Goal: Information Seeking & Learning: Learn about a topic

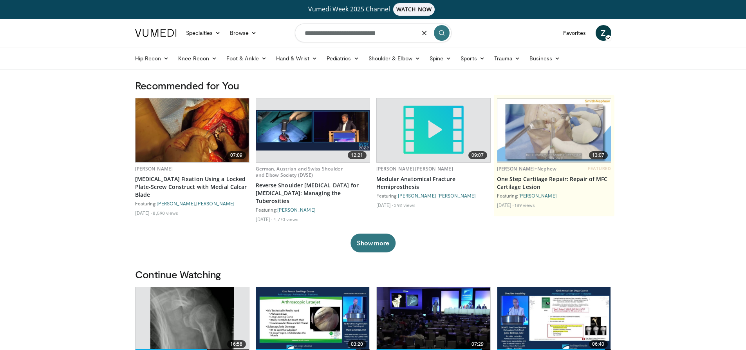
type input "**********"
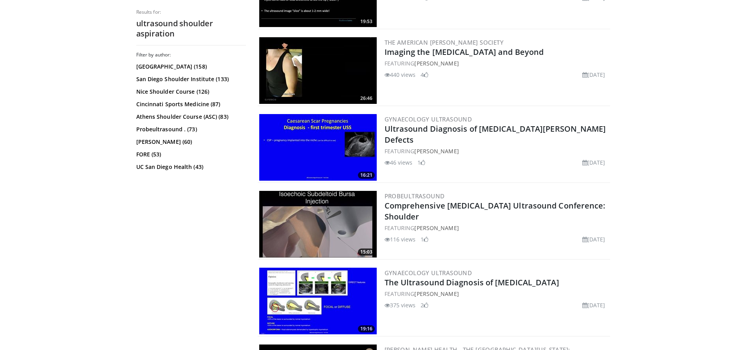
scroll to position [744, 0]
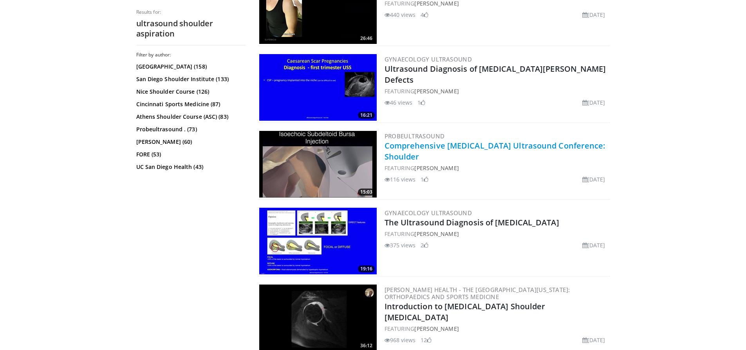
click at [503, 143] on link "Comprehensive [MEDICAL_DATA] Ultrasound Conference: Shoulder" at bounding box center [495, 151] width 221 height 22
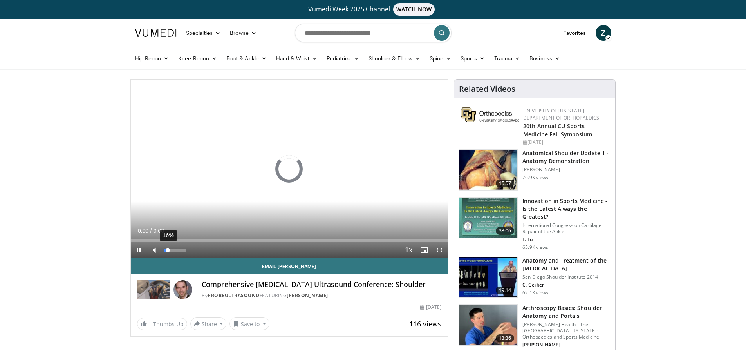
drag, startPoint x: 179, startPoint y: 251, endPoint x: 168, endPoint y: 251, distance: 11.0
click at [168, 251] on div "16%" at bounding box center [175, 250] width 22 height 3
click at [155, 241] on div "01:07" at bounding box center [155, 240] width 1 height 3
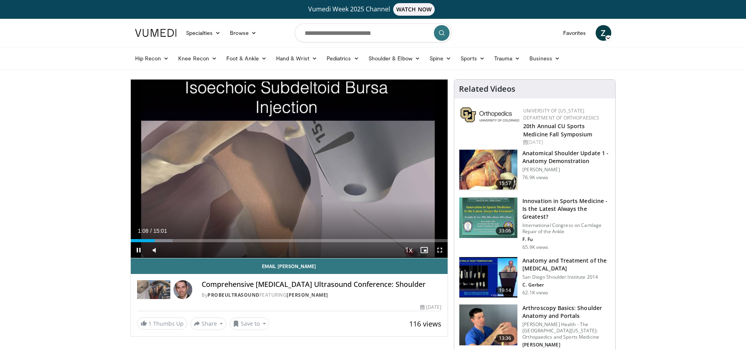
click at [198, 243] on div "Current Time 1:08 / Duration 15:01 Pause Skip Backward Skip Forward Mute 0% Loa…" at bounding box center [289, 250] width 317 height 16
click at [203, 237] on div "Loaded : 14.29% 01:09 03:26" at bounding box center [289, 238] width 317 height 7
click at [282, 242] on div "Current Time 3:26 / Duration 15:01 Pause Skip Backward Skip Forward Mute 0% Loa…" at bounding box center [289, 250] width 317 height 16
click at [287, 238] on div "Loaded : 26.39% 03:26 07:24" at bounding box center [289, 238] width 317 height 7
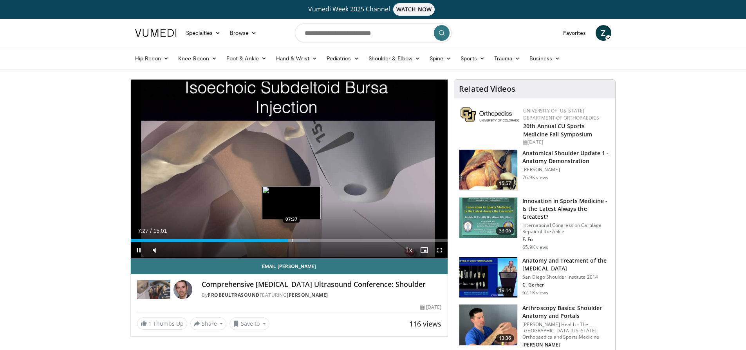
click at [293, 238] on div "Loaded : 56.54% 07:27 07:37" at bounding box center [289, 238] width 317 height 7
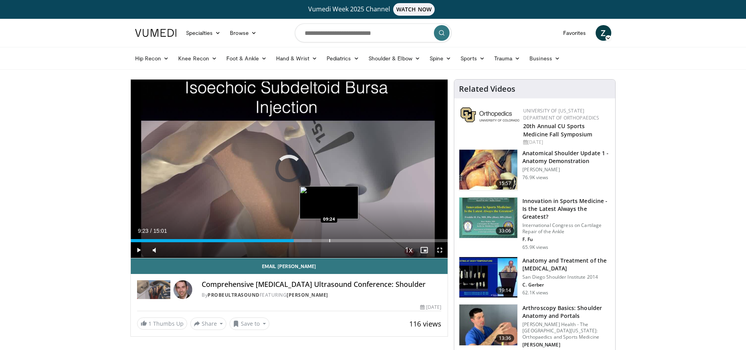
click at [329, 242] on div "Progress Bar" at bounding box center [329, 240] width 1 height 3
click at [345, 241] on div "Progress Bar" at bounding box center [345, 240] width 1 height 3
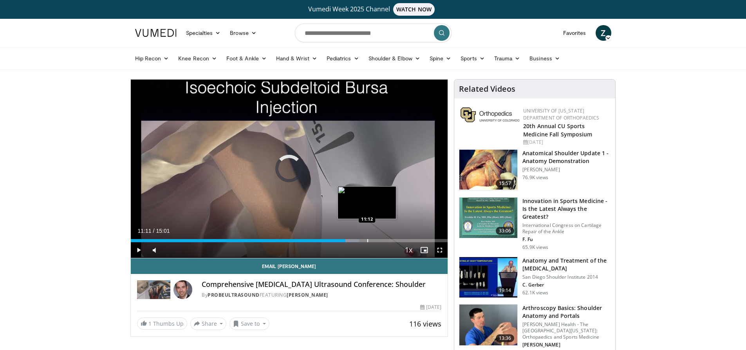
click at [367, 241] on div "Progress Bar" at bounding box center [367, 240] width 1 height 3
click at [384, 241] on div "Progress Bar" at bounding box center [383, 240] width 1 height 3
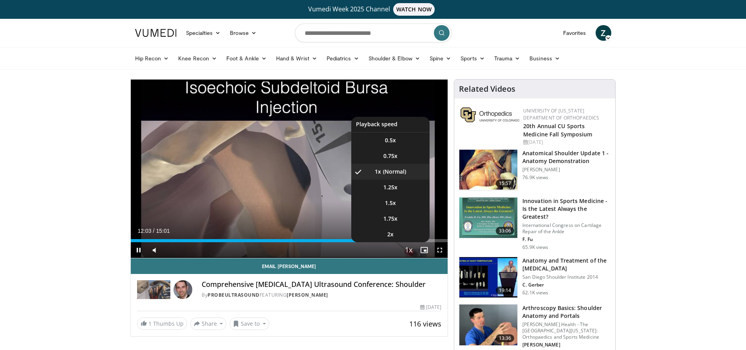
click at [401, 242] on button "Playback Rate" at bounding box center [409, 250] width 16 height 16
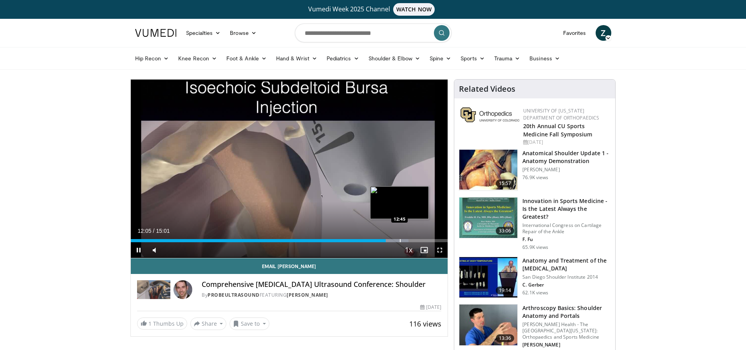
click at [401, 240] on div "Progress Bar" at bounding box center [400, 240] width 1 height 3
click at [415, 240] on div "Progress Bar" at bounding box center [415, 240] width 1 height 3
click at [425, 240] on div "Progress Bar" at bounding box center [425, 240] width 1 height 3
click at [444, 240] on div "Progress Bar" at bounding box center [444, 240] width 1 height 3
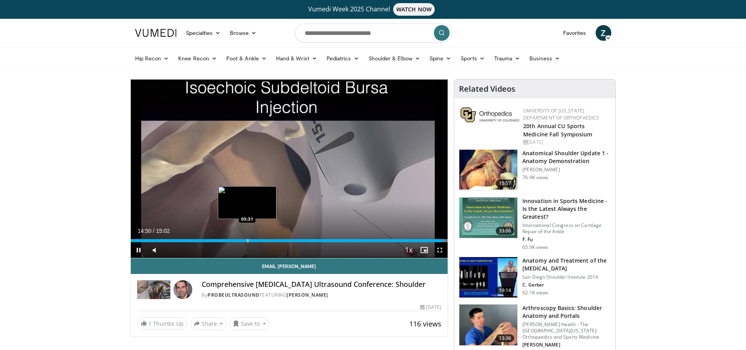
click at [248, 238] on div "Loaded : 100.00% 14:50 05:31" at bounding box center [289, 238] width 317 height 7
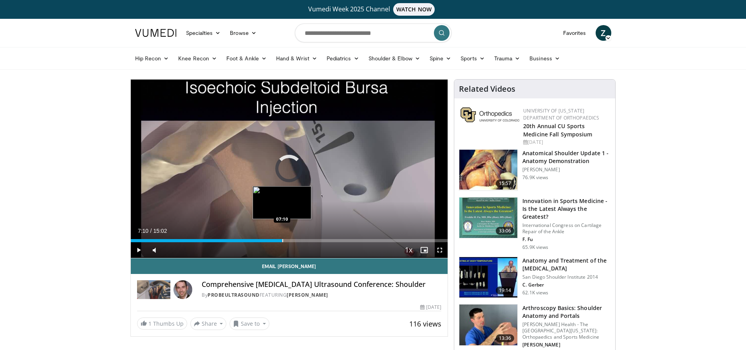
click at [282, 237] on div "Loaded : 0.00% 07:10 07:10" at bounding box center [289, 238] width 317 height 7
click at [224, 242] on div "Current Time 7:11 / Duration 15:02 Pause Skip Backward Skip Forward Mute 0% Loa…" at bounding box center [289, 250] width 317 height 16
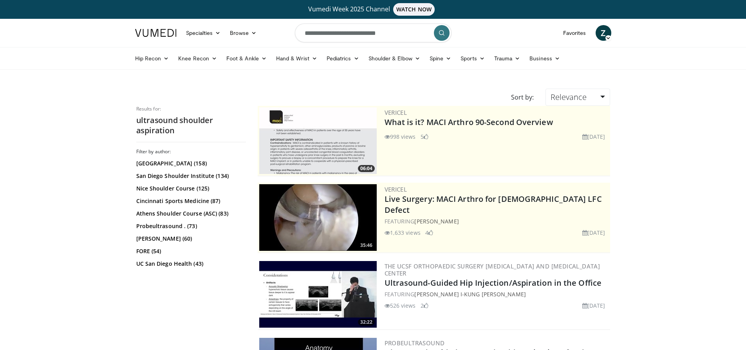
click at [373, 36] on input "**********" at bounding box center [373, 33] width 157 height 19
type input "**********"
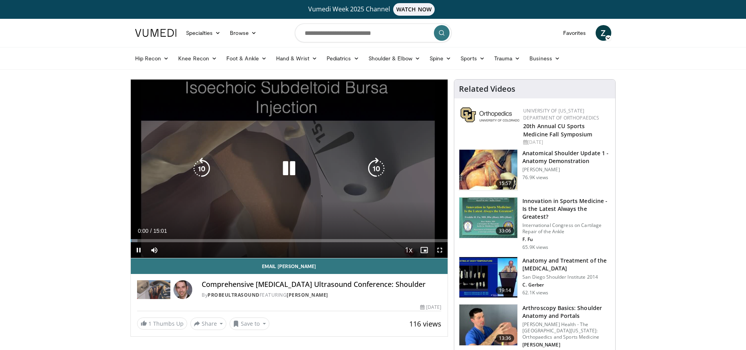
click at [324, 166] on div "Video Player" at bounding box center [289, 169] width 190 height 16
click at [284, 168] on icon "Video Player" at bounding box center [289, 168] width 22 height 22
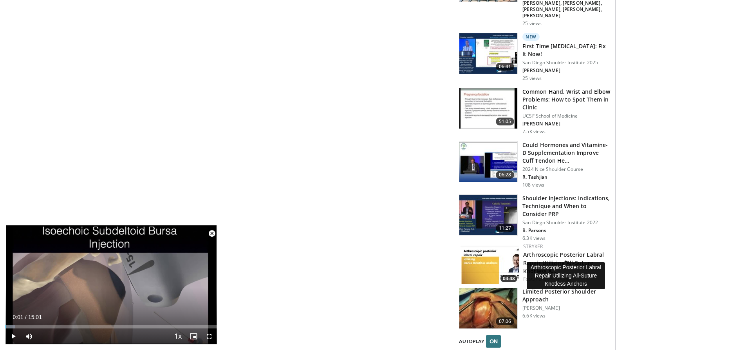
scroll to position [862, 0]
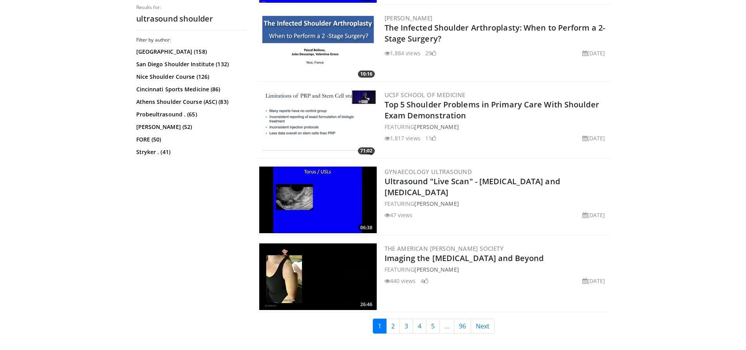
scroll to position [1802, 0]
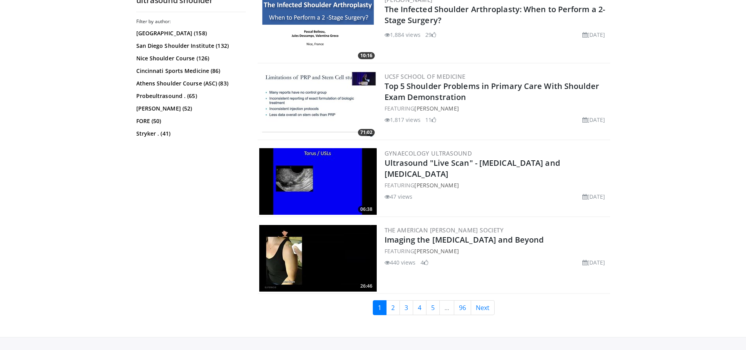
click at [385, 307] on link "1" at bounding box center [380, 307] width 14 height 15
click at [392, 307] on link "2" at bounding box center [393, 307] width 14 height 15
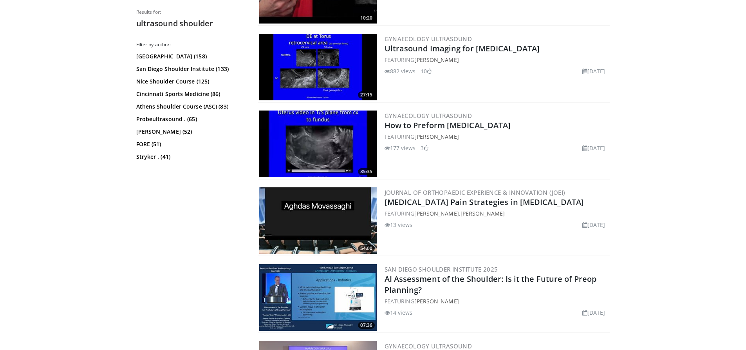
scroll to position [1880, 0]
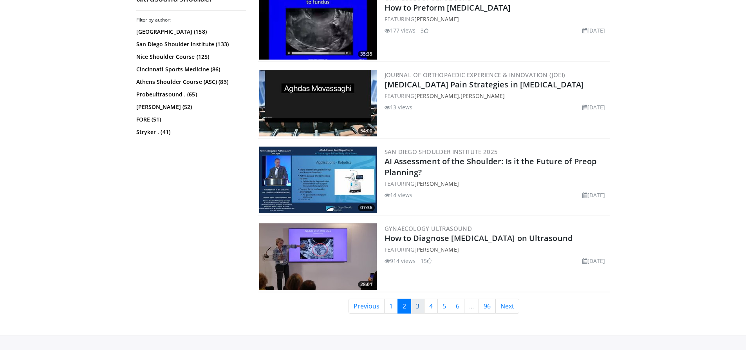
click at [417, 304] on link "3" at bounding box center [418, 305] width 14 height 15
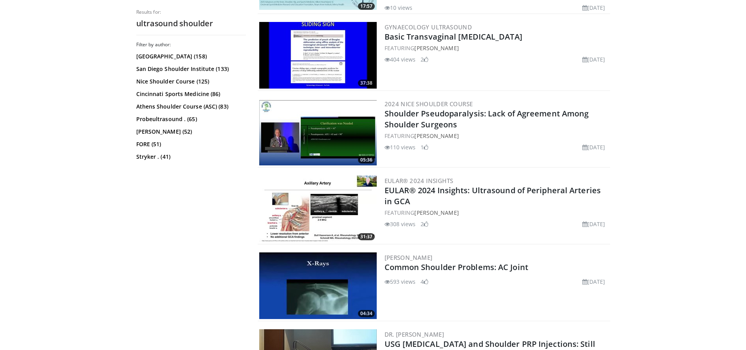
scroll to position [1880, 0]
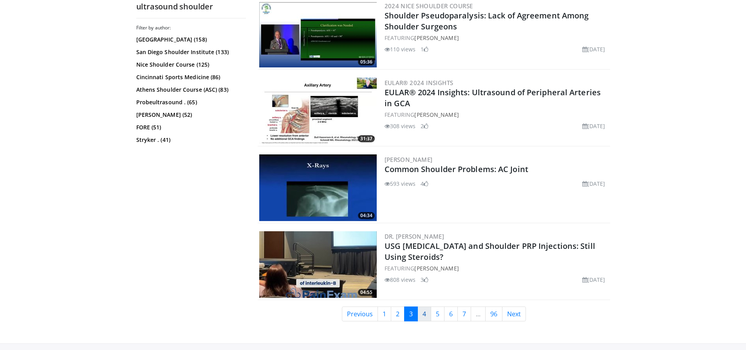
click at [421, 309] on link "4" at bounding box center [425, 313] width 14 height 15
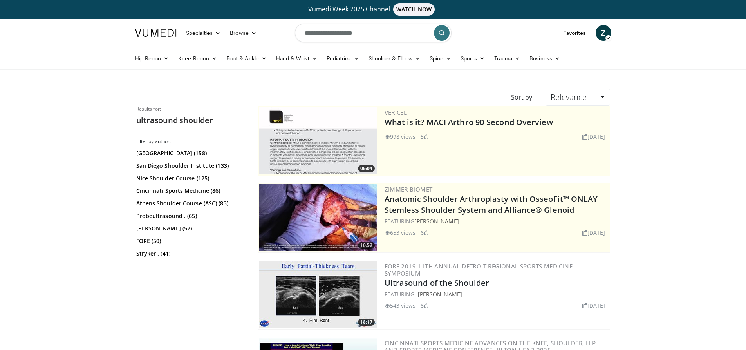
click at [337, 31] on input "**********" at bounding box center [373, 33] width 157 height 19
type input "**********"
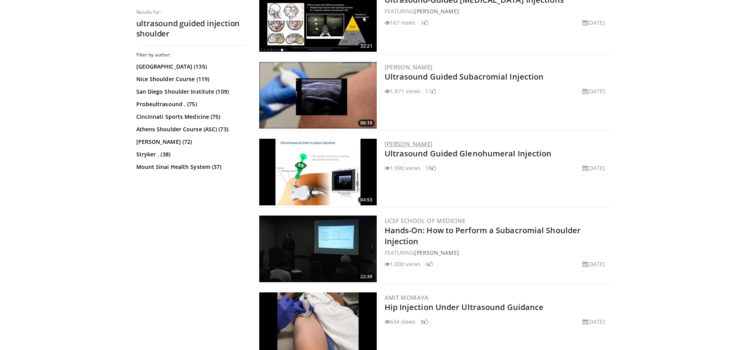
scroll to position [588, 0]
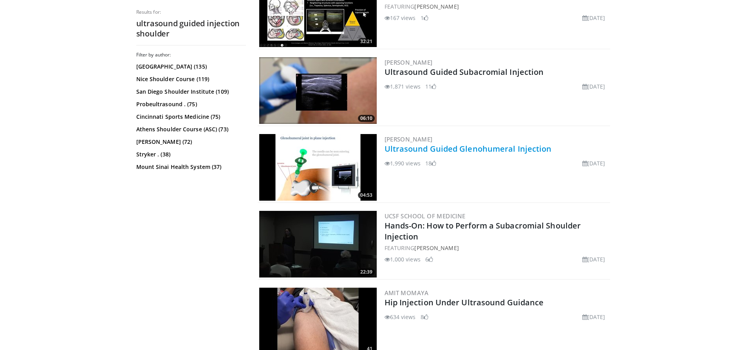
click at [472, 147] on link "Ultrasound Guided Glenohumeral Injection" at bounding box center [468, 148] width 167 height 11
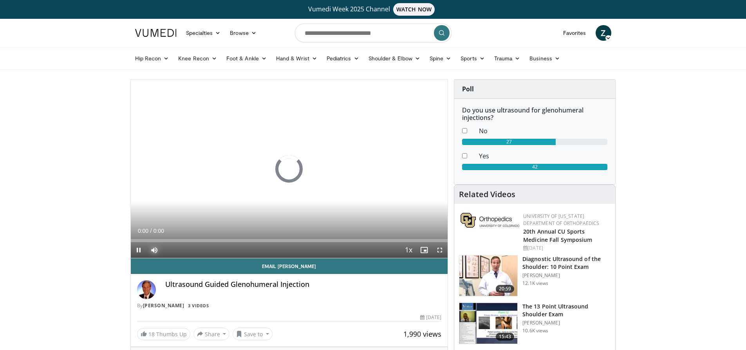
click at [154, 248] on span "Video Player" at bounding box center [154, 250] width 16 height 16
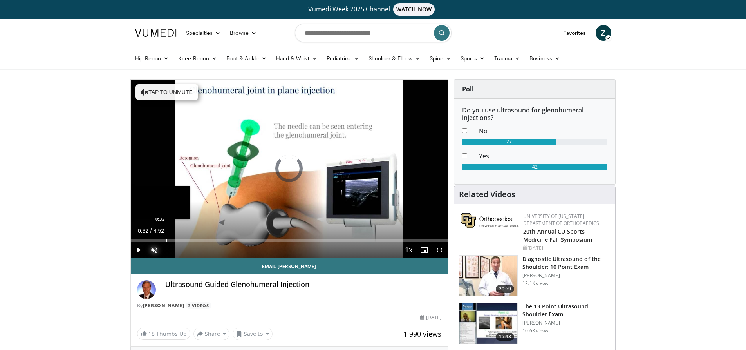
click at [166, 238] on div "Loaded : 0.00% 0:00 0:32" at bounding box center [289, 238] width 317 height 7
click at [204, 242] on div "Current Time 0:34 / Duration 4:52 Pause Skip Backward Skip Forward Unmute Loade…" at bounding box center [289, 250] width 317 height 16
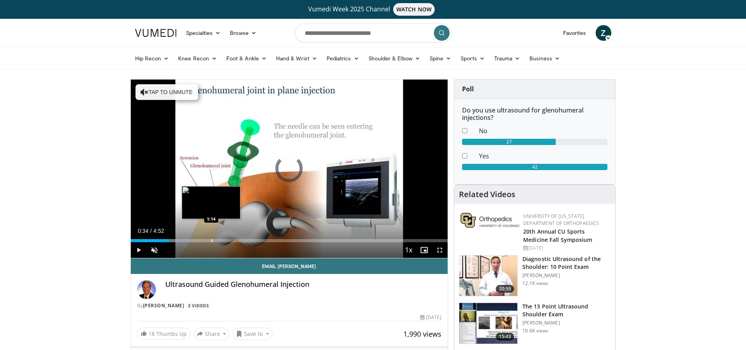
click at [212, 240] on div "Progress Bar" at bounding box center [212, 240] width 1 height 3
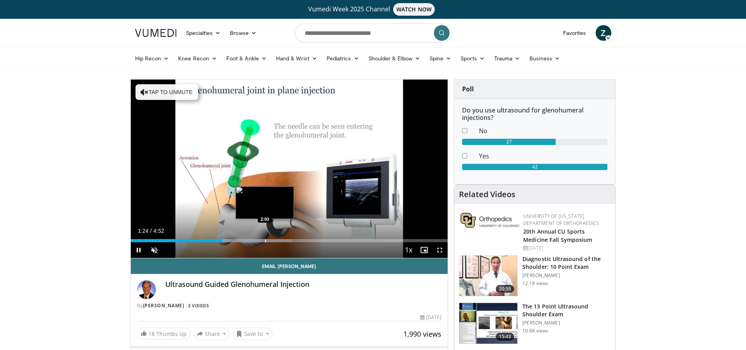
click at [267, 236] on div "Loaded : 50.90% 1:24 2:03" at bounding box center [289, 238] width 317 height 7
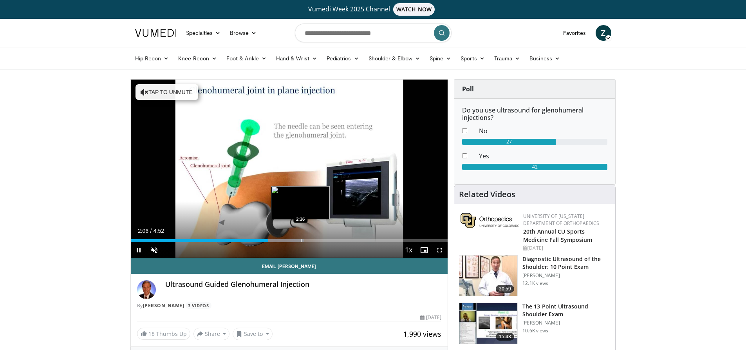
click at [301, 242] on div "Progress Bar" at bounding box center [301, 240] width 1 height 3
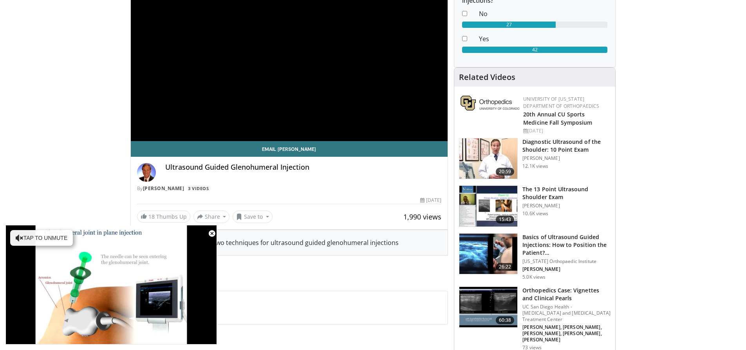
scroll to position [118, 0]
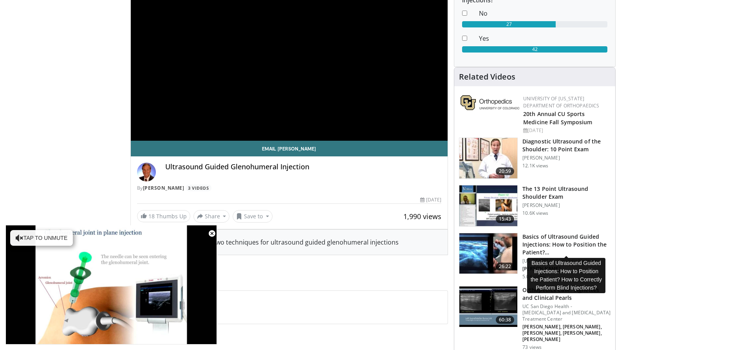
click at [557, 242] on h3 "Basics of Ultrasound Guided Injections: How to Position the Patient?…" at bounding box center [567, 245] width 88 height 24
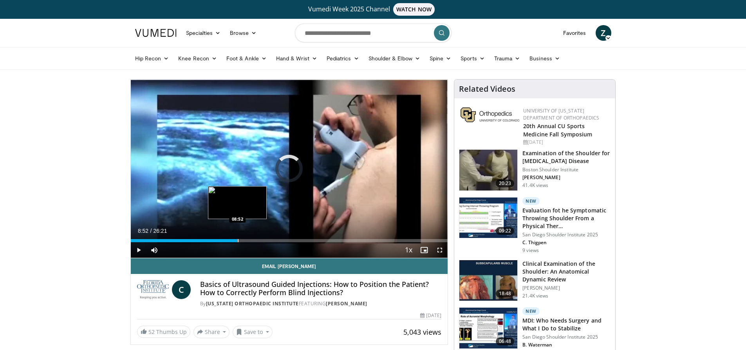
click at [237, 237] on div "Loaded : 2.52% 00:00 08:52" at bounding box center [289, 238] width 317 height 7
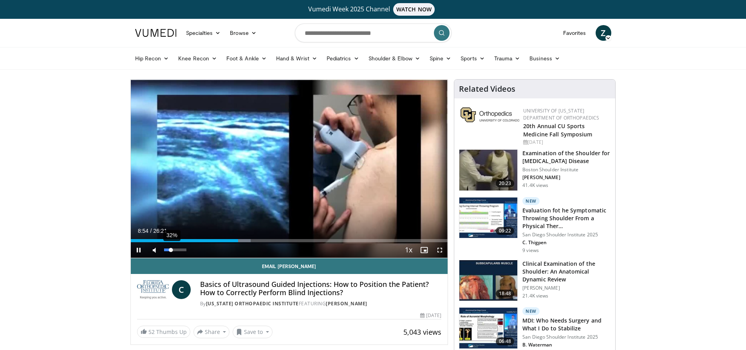
drag, startPoint x: 174, startPoint y: 252, endPoint x: 169, endPoint y: 251, distance: 4.8
click at [169, 251] on div "32%" at bounding box center [175, 250] width 27 height 16
click at [264, 239] on div "Progress Bar" at bounding box center [264, 240] width 1 height 3
click at [288, 241] on div "Loaded : 45.54% 11:02 13:08" at bounding box center [289, 240] width 317 height 3
click at [298, 240] on div "Progress Bar" at bounding box center [298, 240] width 1 height 3
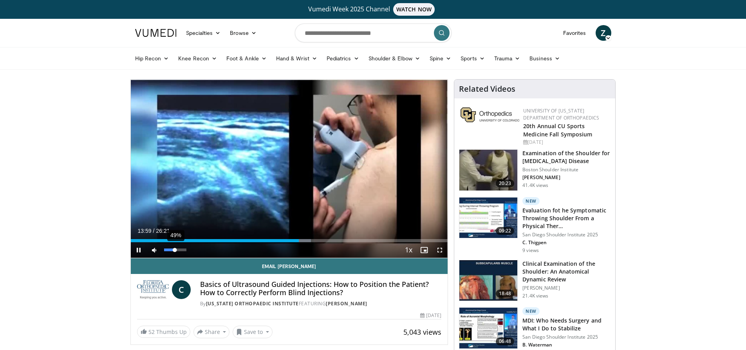
click at [175, 251] on div "Volume Level" at bounding box center [169, 249] width 11 height 3
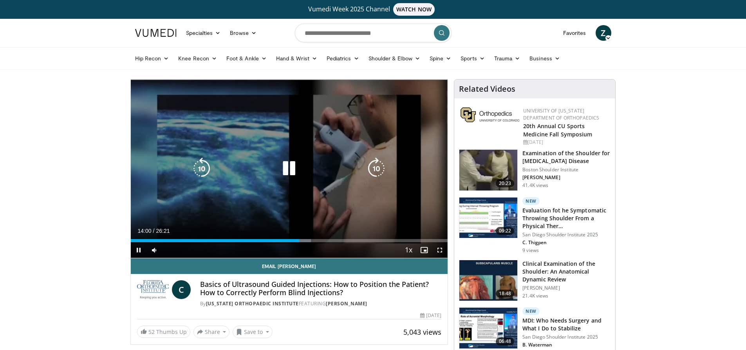
click at [306, 239] on video-js "**********" at bounding box center [289, 169] width 317 height 179
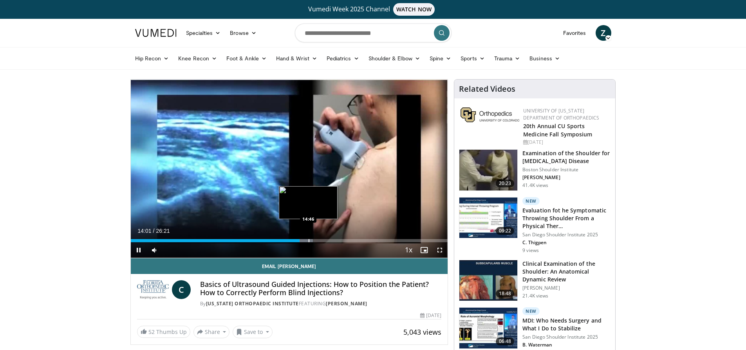
click at [309, 239] on div "Progress Bar" at bounding box center [309, 240] width 1 height 3
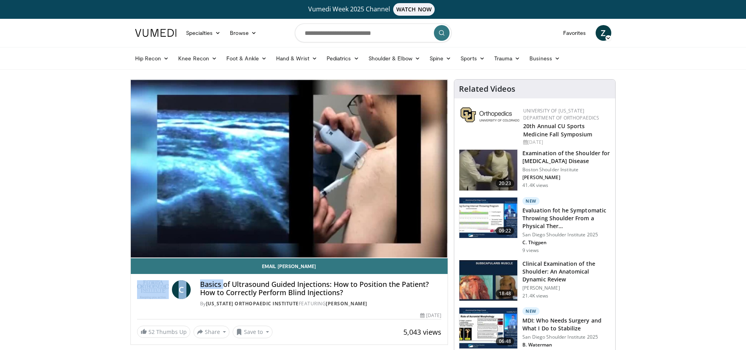
drag, startPoint x: 224, startPoint y: 285, endPoint x: 39, endPoint y: 282, distance: 184.5
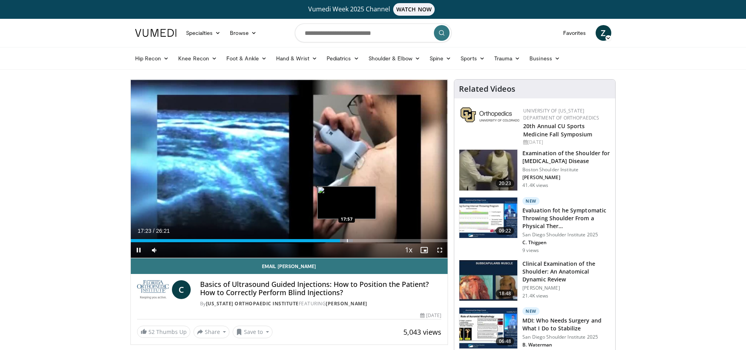
click at [347, 240] on div "Progress Bar" at bounding box center [347, 240] width 1 height 3
click at [362, 242] on video-js "**********" at bounding box center [289, 169] width 317 height 179
click at [369, 241] on div "Progress Bar" at bounding box center [369, 240] width 1 height 3
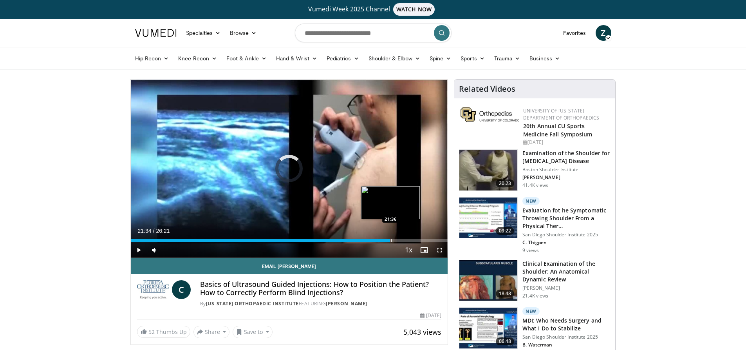
click at [391, 241] on div "Progress Bar" at bounding box center [391, 240] width 1 height 3
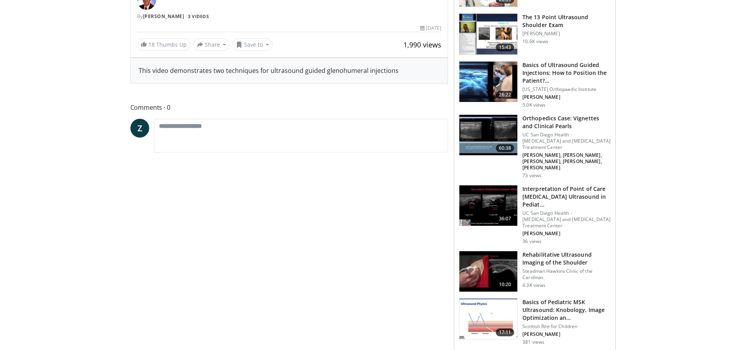
scroll to position [118, 0]
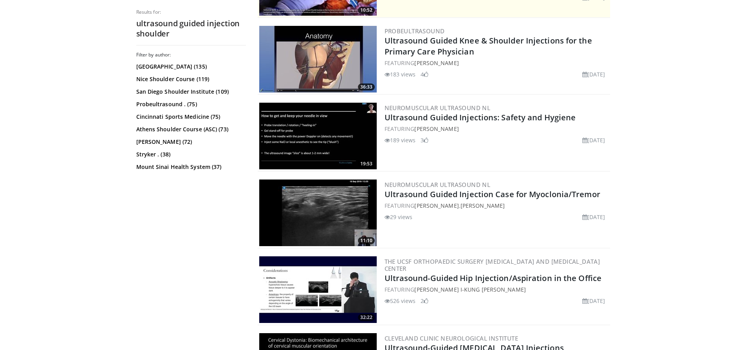
drag, startPoint x: 353, startPoint y: 168, endPoint x: 171, endPoint y: 251, distance: 199.8
click at [171, 251] on div "Filter by author: San Diego Institute (135) Nice Shoulder Course (119) San Dieg…" at bounding box center [191, 198] width 110 height 293
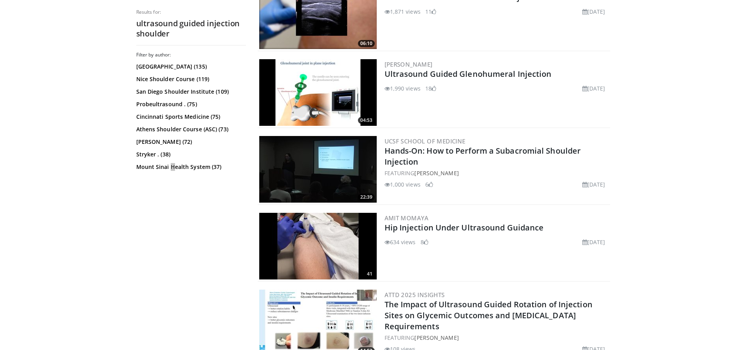
scroll to position [674, 0]
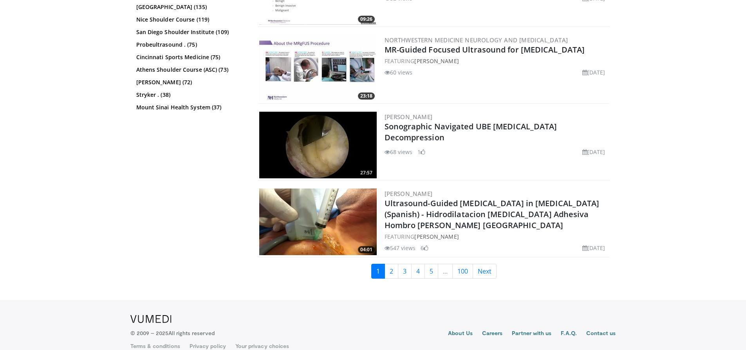
scroll to position [1928, 0]
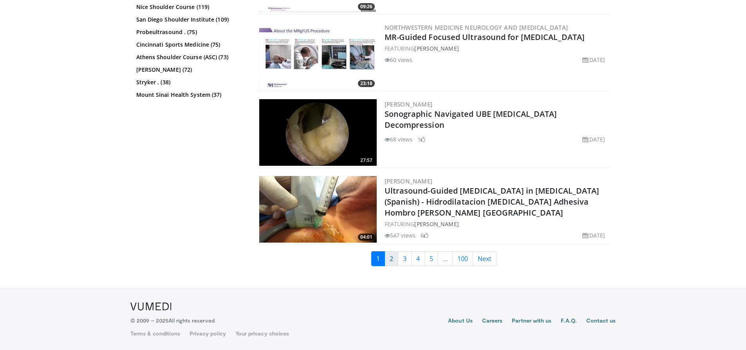
click at [390, 262] on link "2" at bounding box center [392, 258] width 14 height 15
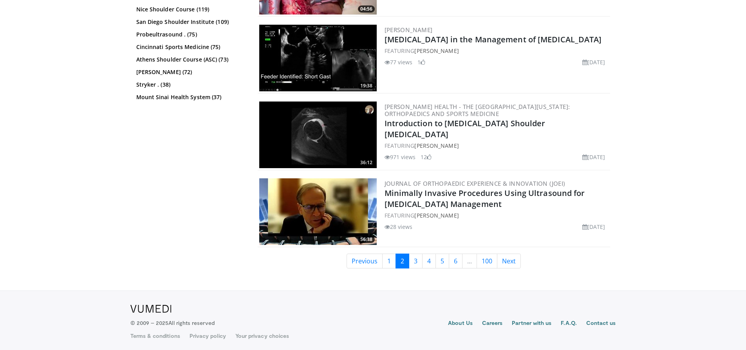
scroll to position [1928, 0]
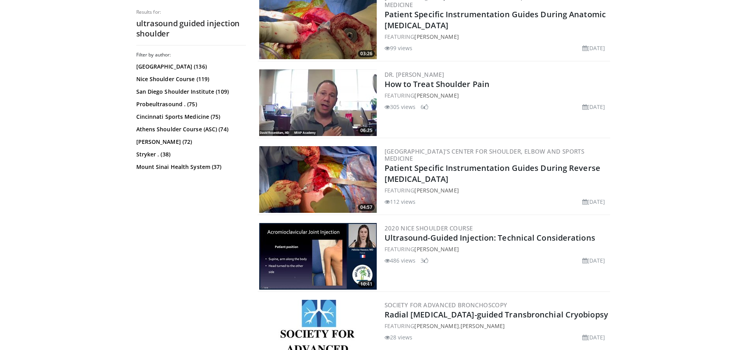
scroll to position [1360, 0]
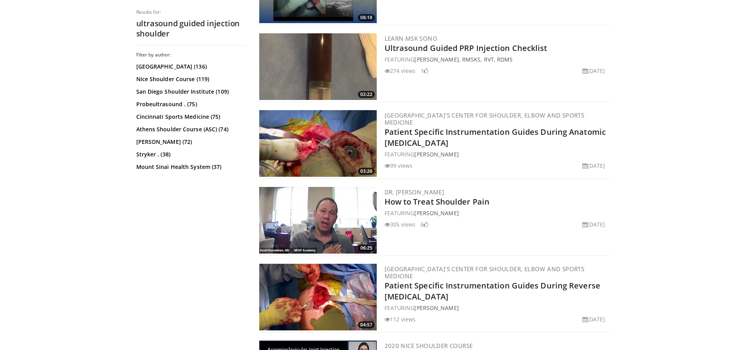
drag, startPoint x: 365, startPoint y: 248, endPoint x: 217, endPoint y: 226, distance: 149.2
click at [217, 225] on div "Filter by author: San Diego Institute (136) Nice Shoulder Course (119) San Dieg…" at bounding box center [191, 198] width 110 height 293
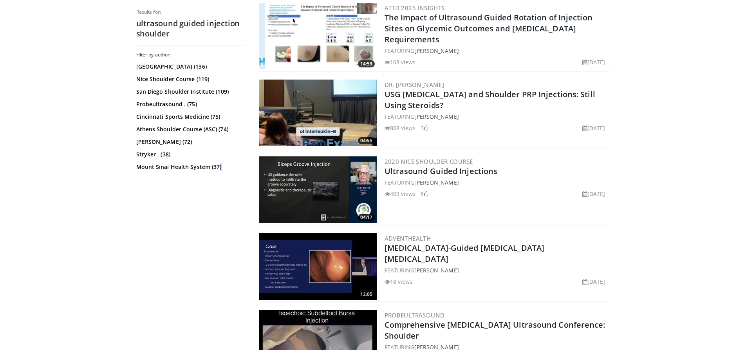
scroll to position [930, 0]
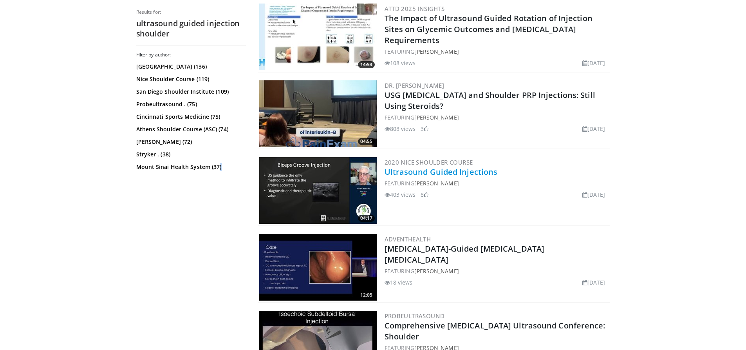
click at [485, 169] on link "Ultrasound Guided Injections" at bounding box center [441, 171] width 113 height 11
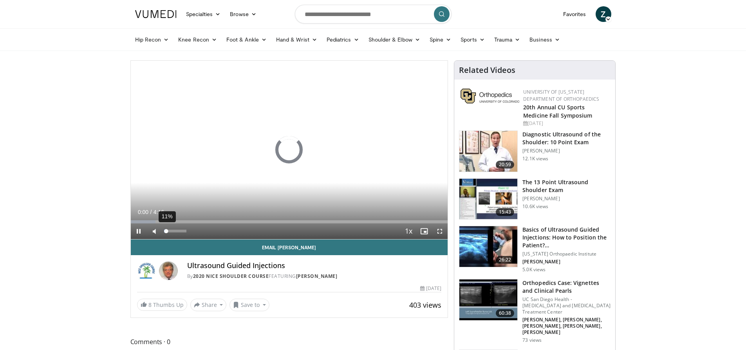
drag, startPoint x: 171, startPoint y: 231, endPoint x: 166, endPoint y: 233, distance: 4.8
click at [166, 232] on div "11%" at bounding box center [175, 231] width 22 height 3
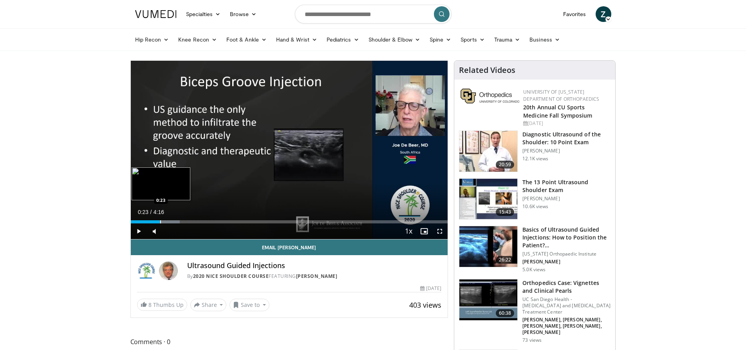
click at [160, 221] on div "Progress Bar" at bounding box center [160, 221] width 1 height 3
click at [191, 220] on div "Progress Bar" at bounding box center [191, 221] width 1 height 3
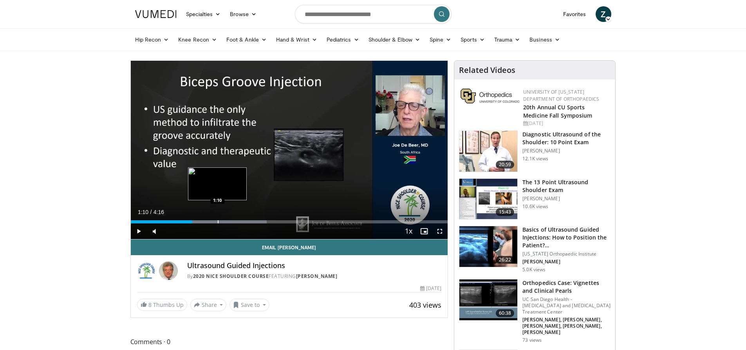
click at [217, 219] on div "Loaded : 42.94% 0:49 1:10" at bounding box center [289, 219] width 317 height 7
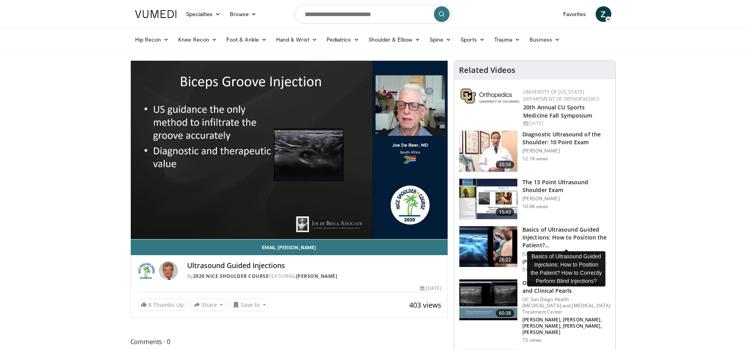
click at [576, 233] on h3 "Basics of Ultrasound Guided Injections: How to Position the Patient?…" at bounding box center [567, 238] width 88 height 24
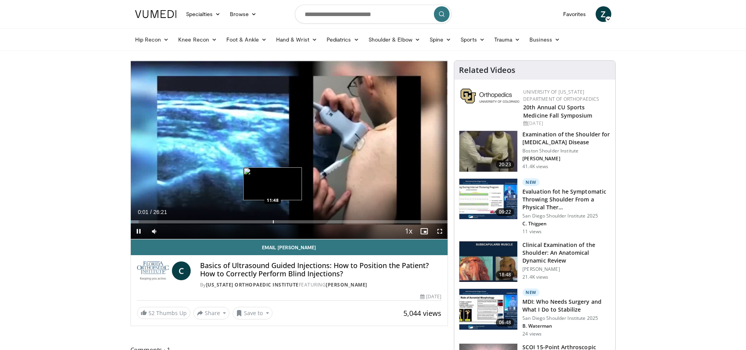
click at [275, 219] on div "Loaded : 2.52% 00:01 11:48" at bounding box center [289, 219] width 317 height 7
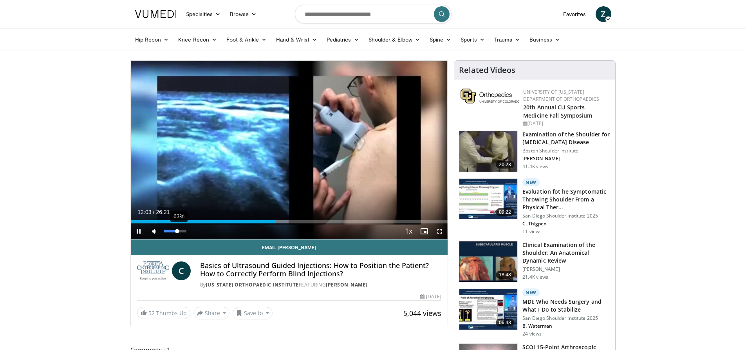
drag, startPoint x: 173, startPoint y: 234, endPoint x: 180, endPoint y: 232, distance: 7.4
click at [180, 232] on div "63%" at bounding box center [175, 231] width 27 height 16
click at [282, 223] on div "Progress Bar" at bounding box center [282, 221] width 1 height 3
click at [294, 222] on div "Progress Bar" at bounding box center [294, 221] width 1 height 3
click at [336, 221] on div "10 seconds Tap to unmute" at bounding box center [289, 150] width 317 height 178
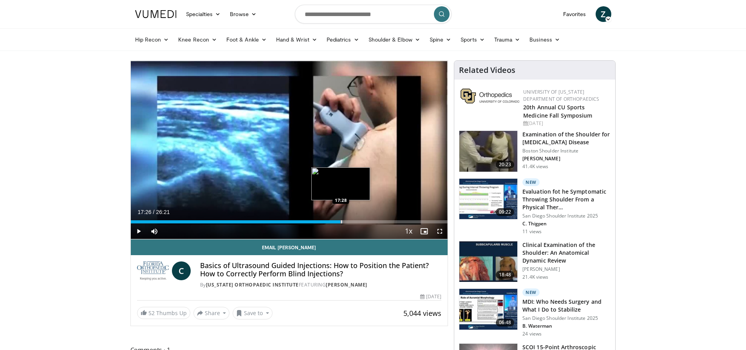
click at [341, 221] on div "Progress Bar" at bounding box center [341, 221] width 1 height 3
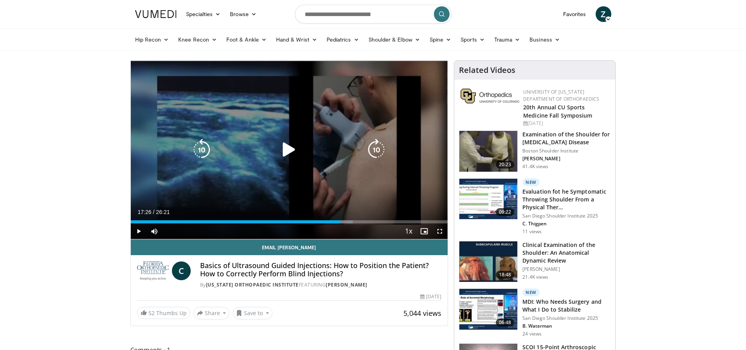
click at [306, 148] on div "Video Player" at bounding box center [289, 150] width 190 height 16
drag, startPoint x: 276, startPoint y: 144, endPoint x: 288, endPoint y: 145, distance: 11.8
click at [284, 144] on div "Video Player" at bounding box center [289, 150] width 190 height 16
click at [289, 147] on icon "Video Player" at bounding box center [289, 150] width 22 height 22
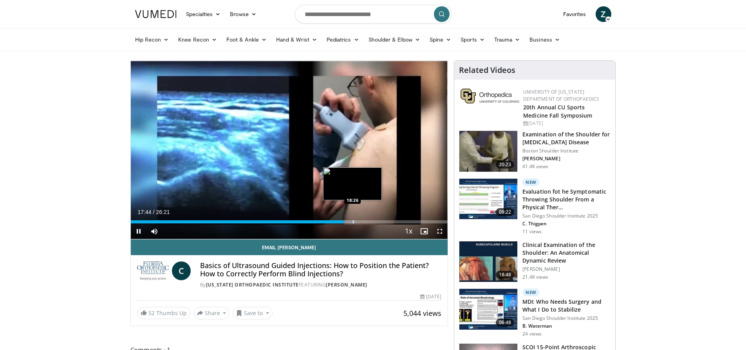
click at [353, 222] on div "Progress Bar" at bounding box center [353, 221] width 1 height 3
click at [359, 221] on div "Progress Bar" at bounding box center [359, 221] width 1 height 3
click at [366, 222] on div "Progress Bar" at bounding box center [365, 221] width 1 height 3
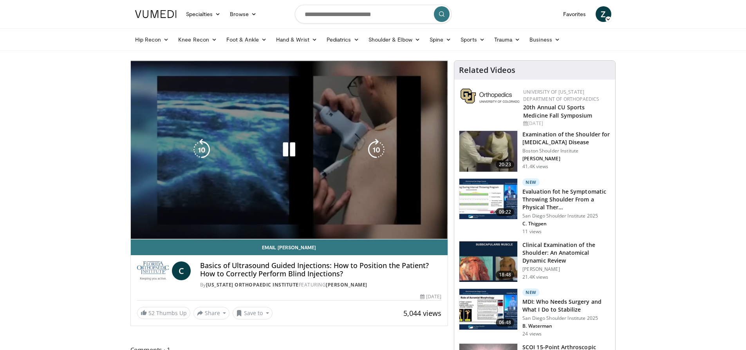
click at [374, 236] on div "Loaded : 78.30% 19:33 20:06" at bounding box center [289, 237] width 317 height 3
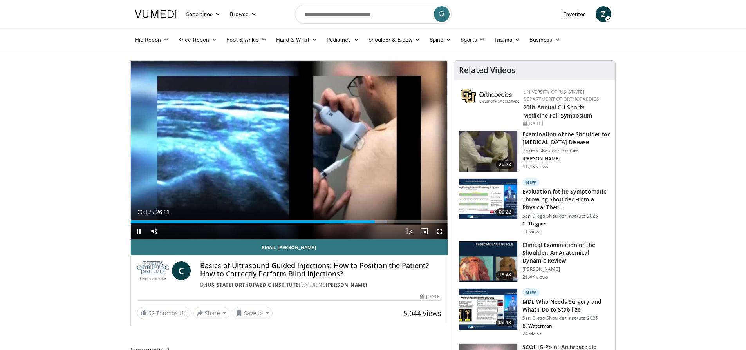
click at [382, 223] on div "Current Time 20:17 / Duration 26:21 Pause Skip Backward Skip Forward Mute 72% L…" at bounding box center [289, 231] width 317 height 16
click at [383, 222] on div "Progress Bar" at bounding box center [383, 221] width 1 height 3
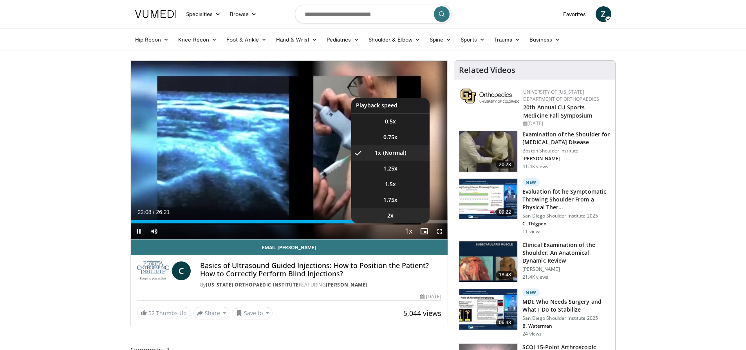
click at [404, 223] on li "2x" at bounding box center [390, 216] width 78 height 16
click at [404, 223] on div "10 seconds Tap to unmute" at bounding box center [289, 150] width 317 height 178
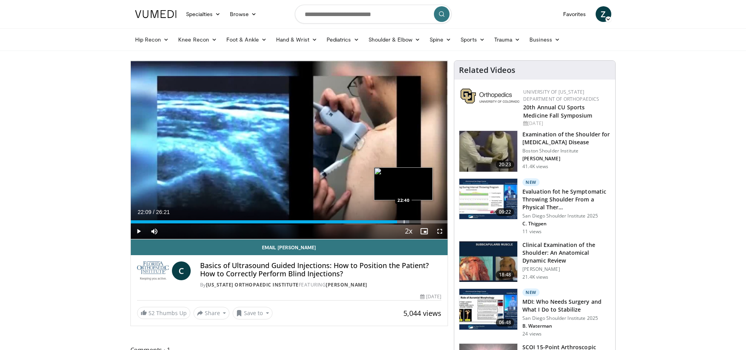
click at [404, 222] on div "Progress Bar" at bounding box center [404, 221] width 1 height 3
click at [391, 212] on div "Current Time 22:44 / Duration 26:21" at bounding box center [289, 211] width 317 height 7
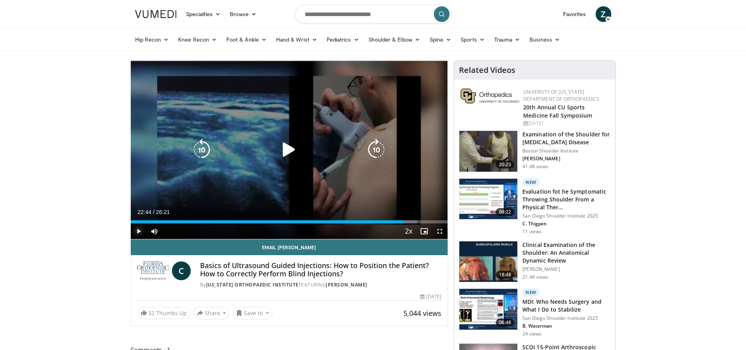
click at [143, 229] on span "Video Player" at bounding box center [139, 231] width 16 height 16
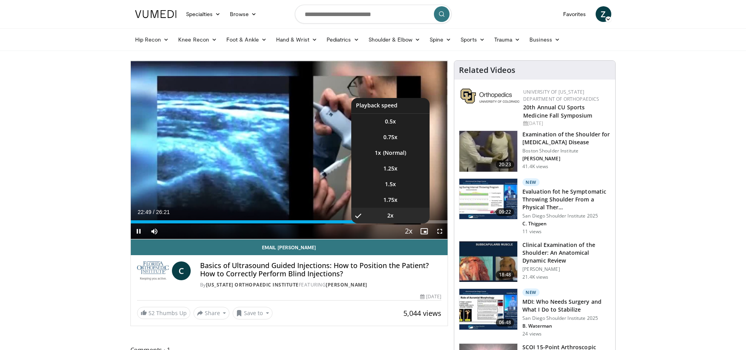
click at [408, 232] on span "Video Player" at bounding box center [408, 232] width 11 height 16
click at [399, 151] on li "1x" at bounding box center [390, 153] width 78 height 16
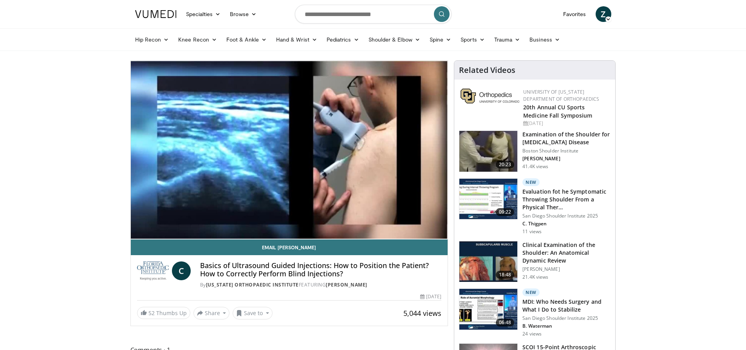
click at [424, 222] on video-js "**********" at bounding box center [289, 150] width 317 height 179
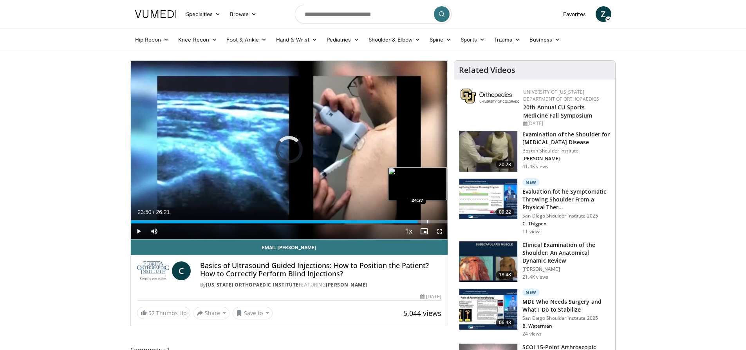
click at [427, 221] on div "Progress Bar" at bounding box center [427, 221] width 1 height 3
click at [435, 219] on div "Loaded : 96.14% 24:39 25:16" at bounding box center [289, 219] width 317 height 7
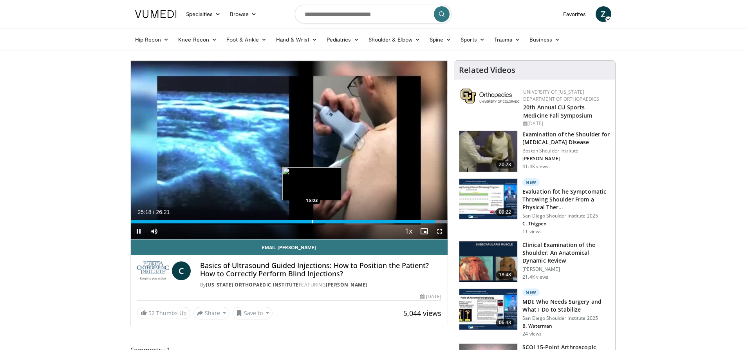
click at [313, 222] on div "Progress Bar" at bounding box center [312, 221] width 1 height 3
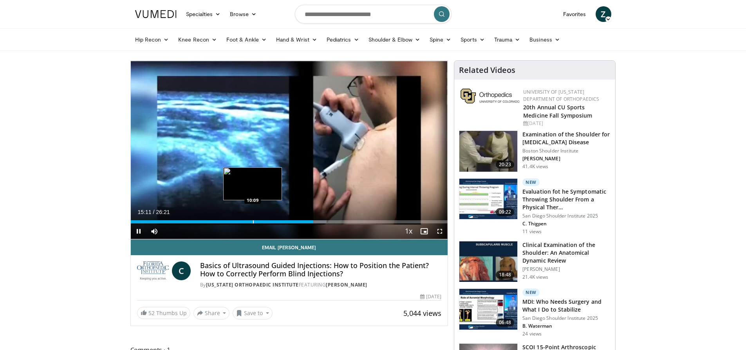
click at [253, 221] on div "Progress Bar" at bounding box center [253, 221] width 1 height 3
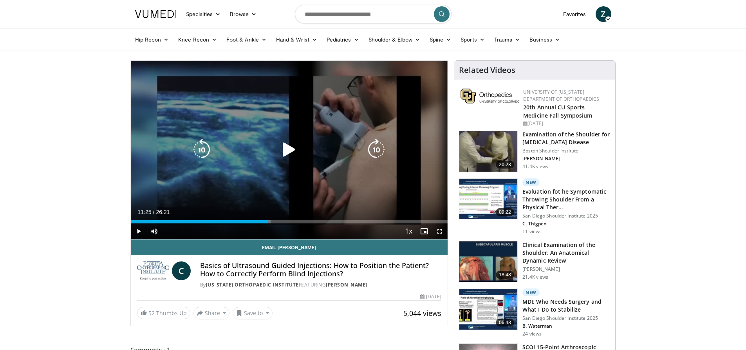
click at [267, 222] on div "Loaded : 44.19% 11:25 11:25" at bounding box center [289, 219] width 317 height 7
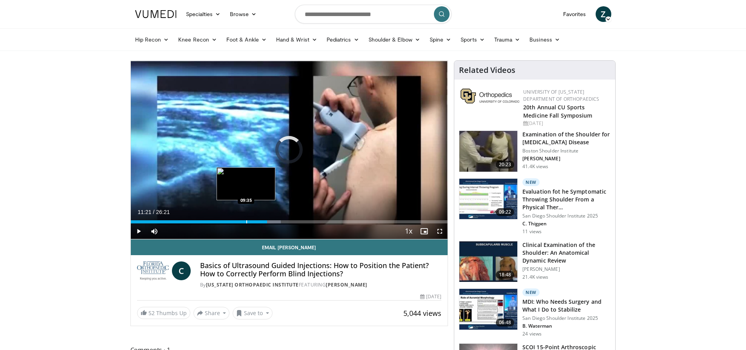
click at [246, 220] on div "Progress Bar" at bounding box center [246, 221] width 1 height 3
click at [264, 221] on div "Progress Bar" at bounding box center [264, 221] width 1 height 3
click at [273, 221] on div "Progress Bar" at bounding box center [273, 221] width 1 height 3
click at [284, 222] on div "Progress Bar" at bounding box center [284, 221] width 1 height 3
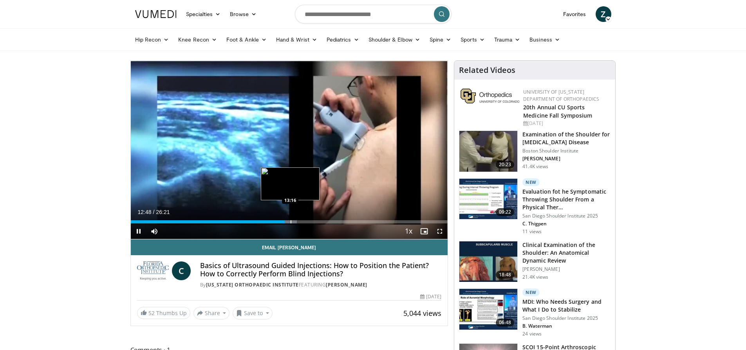
click at [291, 220] on div "Progress Bar" at bounding box center [291, 221] width 1 height 3
click at [299, 221] on div "Progress Bar" at bounding box center [299, 221] width 1 height 3
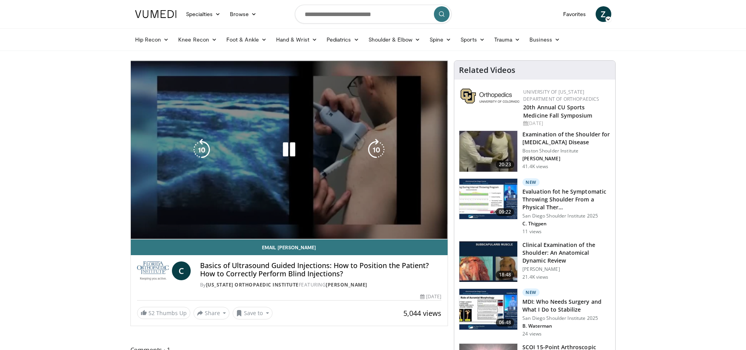
click at [308, 221] on div "10 seconds Tap to unmute" at bounding box center [289, 150] width 317 height 178
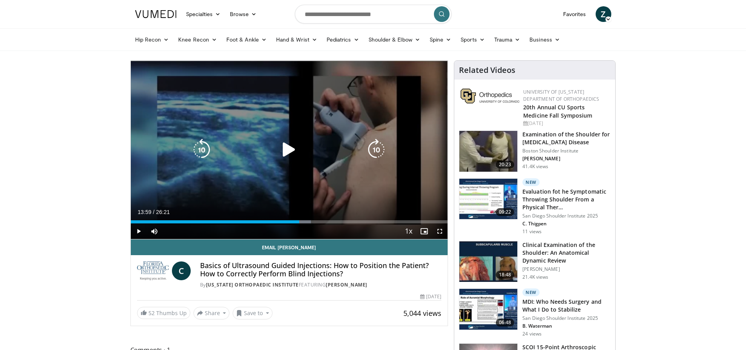
click at [308, 190] on div "10 seconds Tap to unmute" at bounding box center [289, 150] width 317 height 178
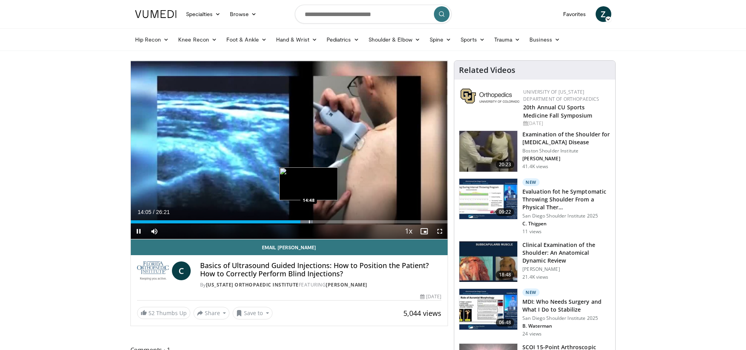
click at [309, 220] on div "Progress Bar" at bounding box center [309, 221] width 1 height 3
click at [305, 221] on div "14:55" at bounding box center [221, 221] width 180 height 3
click at [302, 221] on div "Loaded : 54.30% 14:30 14:16" at bounding box center [289, 221] width 317 height 3
click at [305, 223] on div "Progress Bar" at bounding box center [305, 221] width 1 height 3
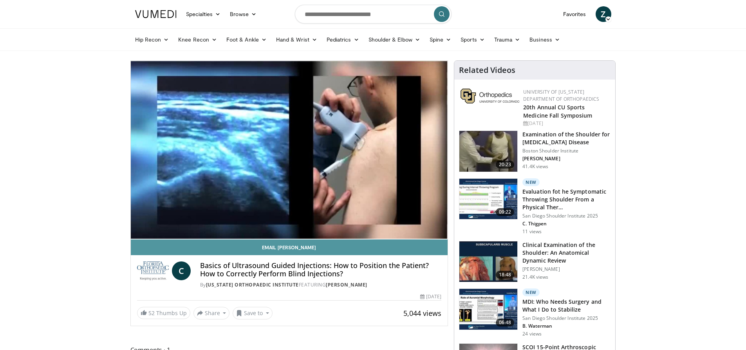
drag, startPoint x: 211, startPoint y: 243, endPoint x: 207, endPoint y: 248, distance: 6.4
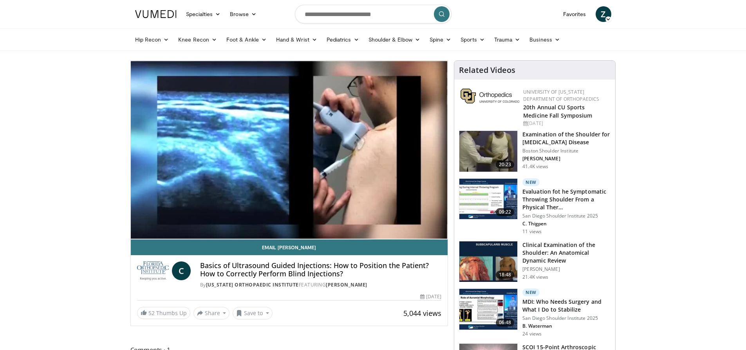
drag, startPoint x: 207, startPoint y: 248, endPoint x: 107, endPoint y: 229, distance: 102.1
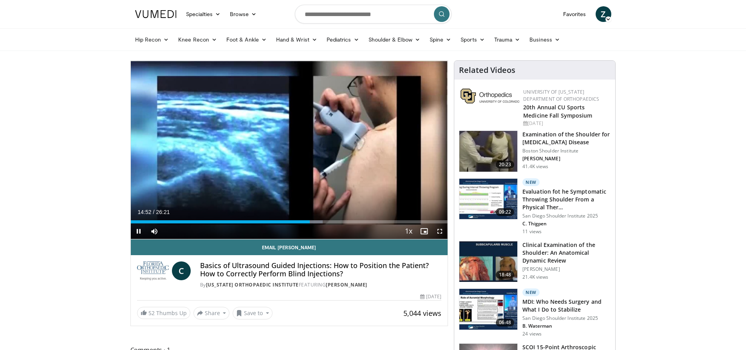
drag, startPoint x: 299, startPoint y: 231, endPoint x: 4, endPoint y: 194, distance: 297.3
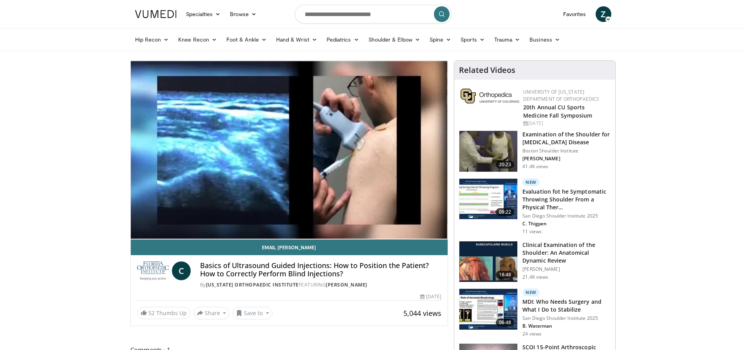
drag, startPoint x: 154, startPoint y: 222, endPoint x: 56, endPoint y: 213, distance: 98.3
drag, startPoint x: 54, startPoint y: 211, endPoint x: 20, endPoint y: 315, distance: 109.1
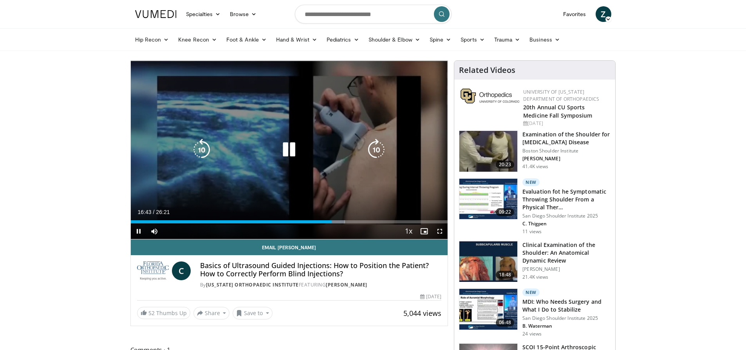
click at [290, 148] on icon "Video Player" at bounding box center [289, 150] width 22 height 22
click at [299, 156] on icon "Video Player" at bounding box center [289, 150] width 22 height 22
click at [287, 150] on icon "Video Player" at bounding box center [289, 150] width 22 height 22
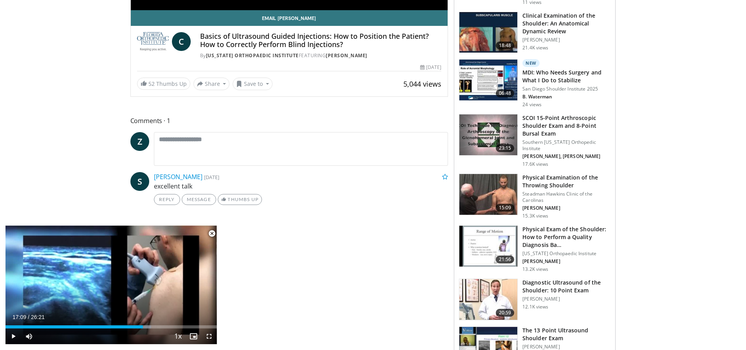
scroll to position [313, 0]
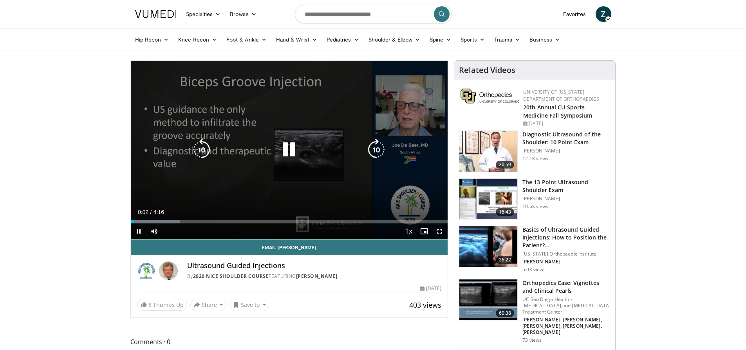
click at [264, 178] on div "10 seconds Tap to unmute" at bounding box center [289, 150] width 317 height 178
